Goal: Information Seeking & Learning: Learn about a topic

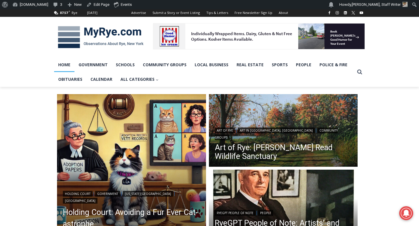
scroll to position [79, 0]
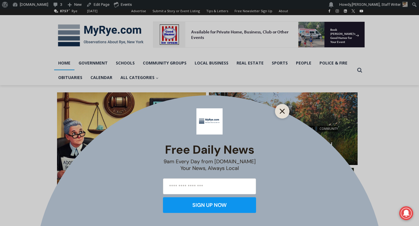
click at [279, 109] on icon "Close" at bounding box center [281, 111] width 5 height 5
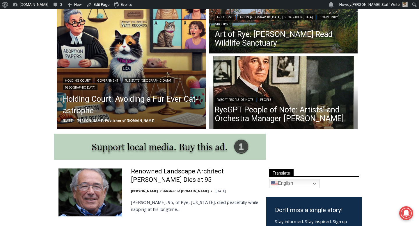
scroll to position [191, 0]
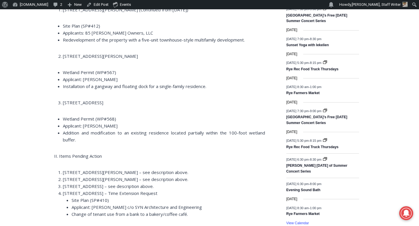
scroll to position [779, 0]
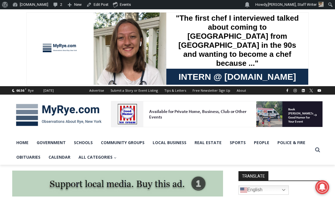
click at [3, 42] on span at bounding box center [167, 47] width 335 height 77
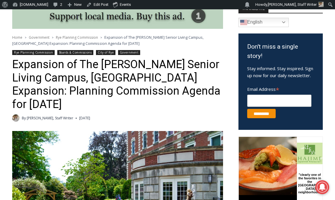
scroll to position [205, 0]
